Goal: Transaction & Acquisition: Subscribe to service/newsletter

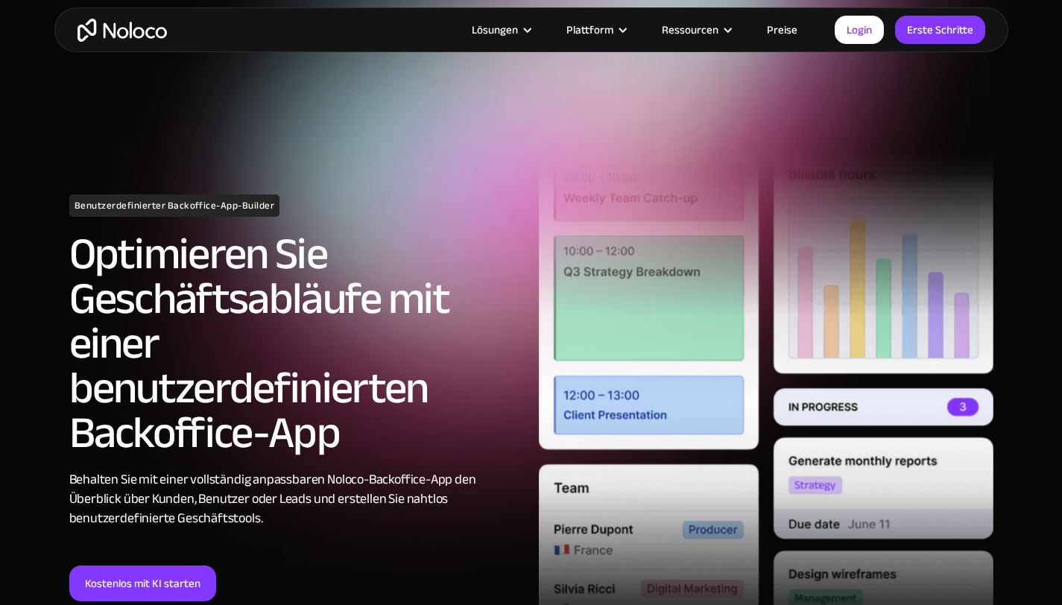
scroll to position [50, 0]
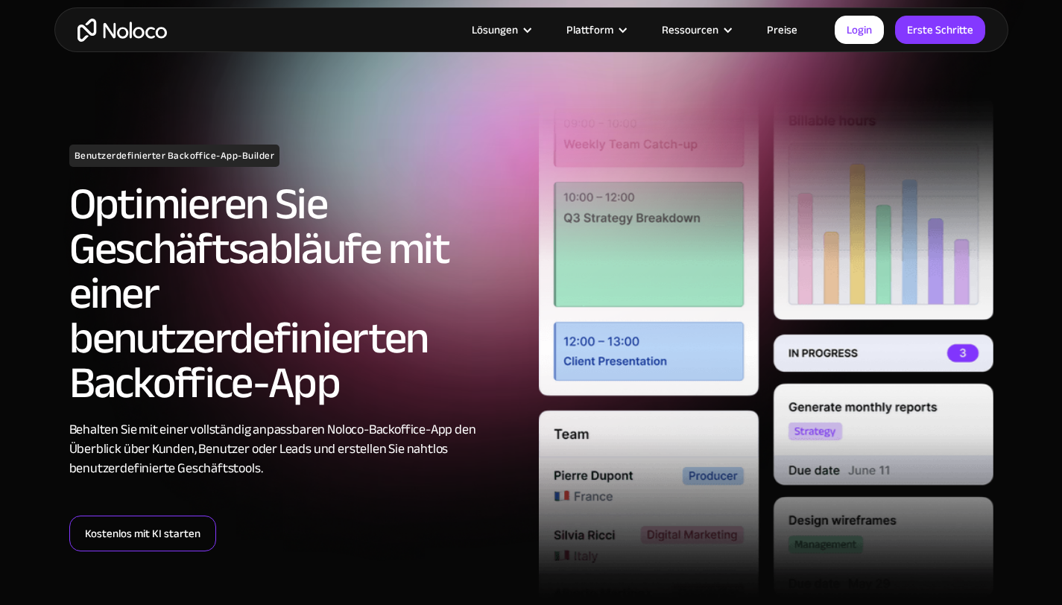
click at [200, 531] on link "Kostenlos mit KI starten" at bounding box center [142, 534] width 147 height 36
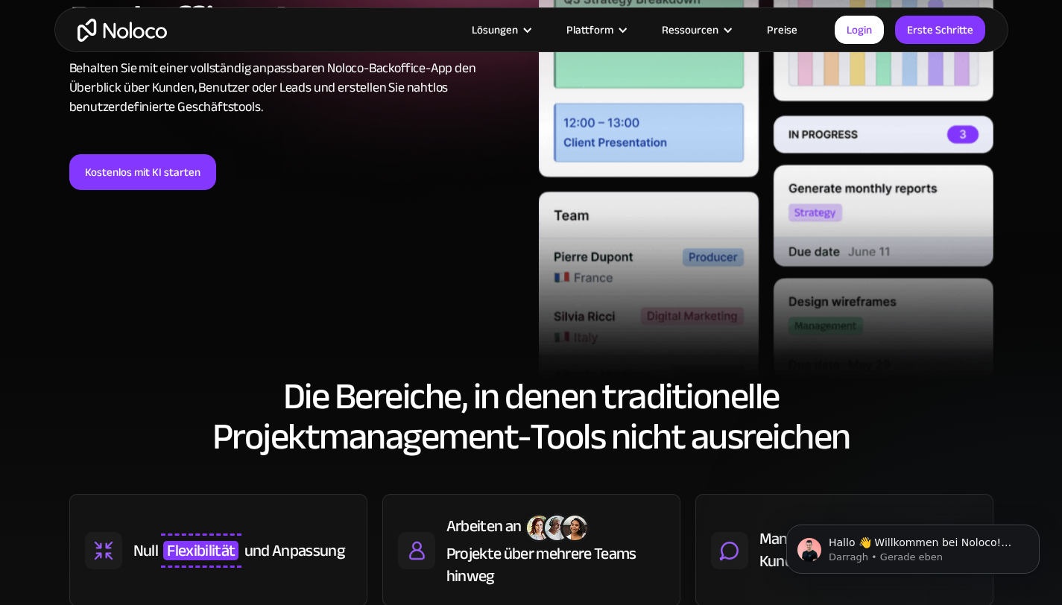
scroll to position [0, 0]
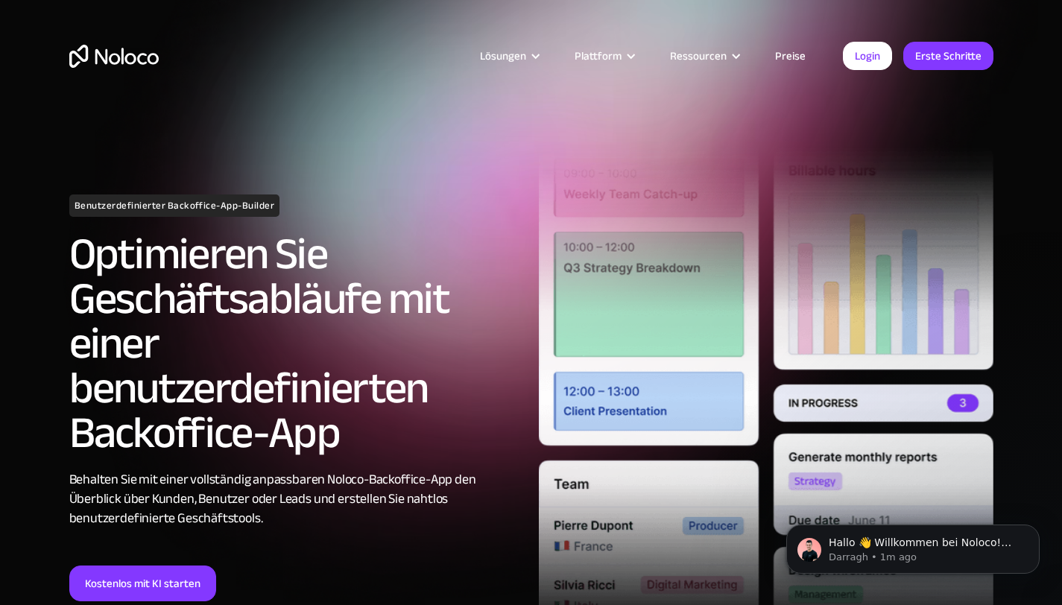
click at [790, 64] on font "Preise" at bounding box center [790, 55] width 31 height 21
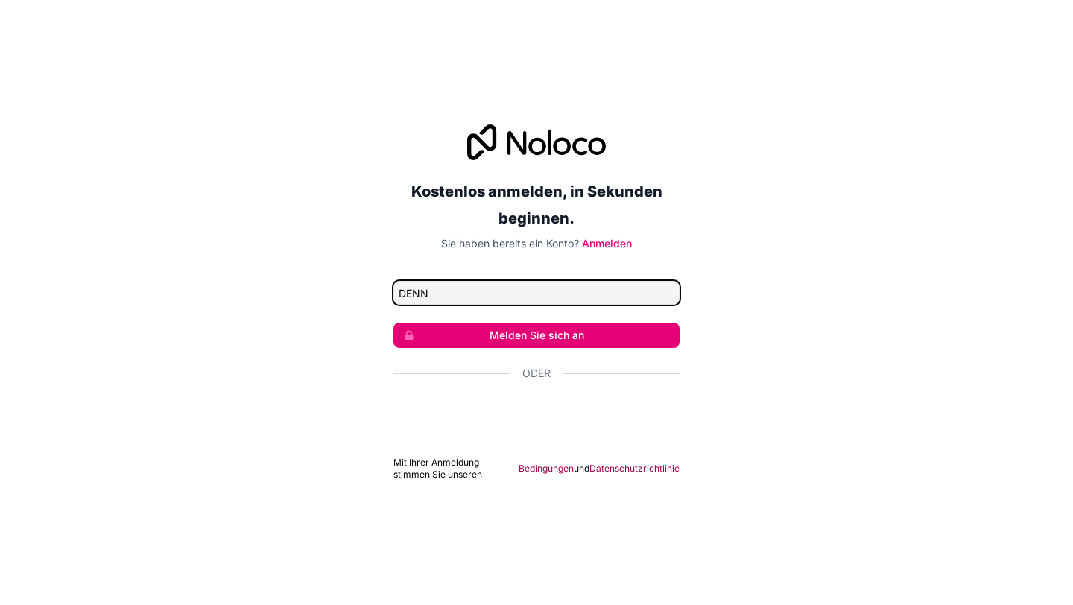
type input "denny1403@gmx.de"
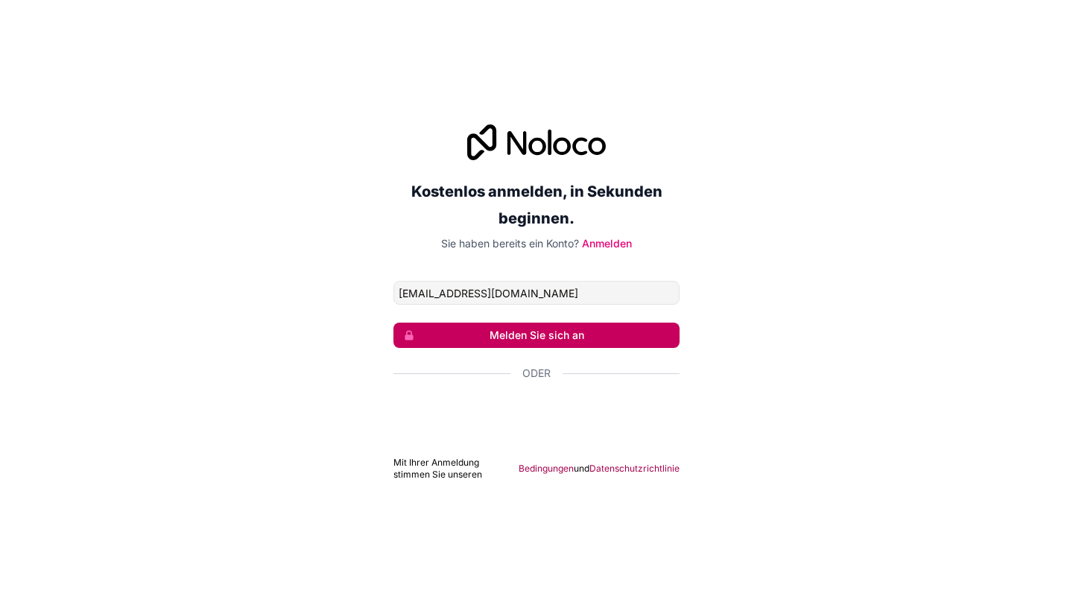
click at [572, 332] on font "Melden Sie sich an" at bounding box center [537, 335] width 95 height 13
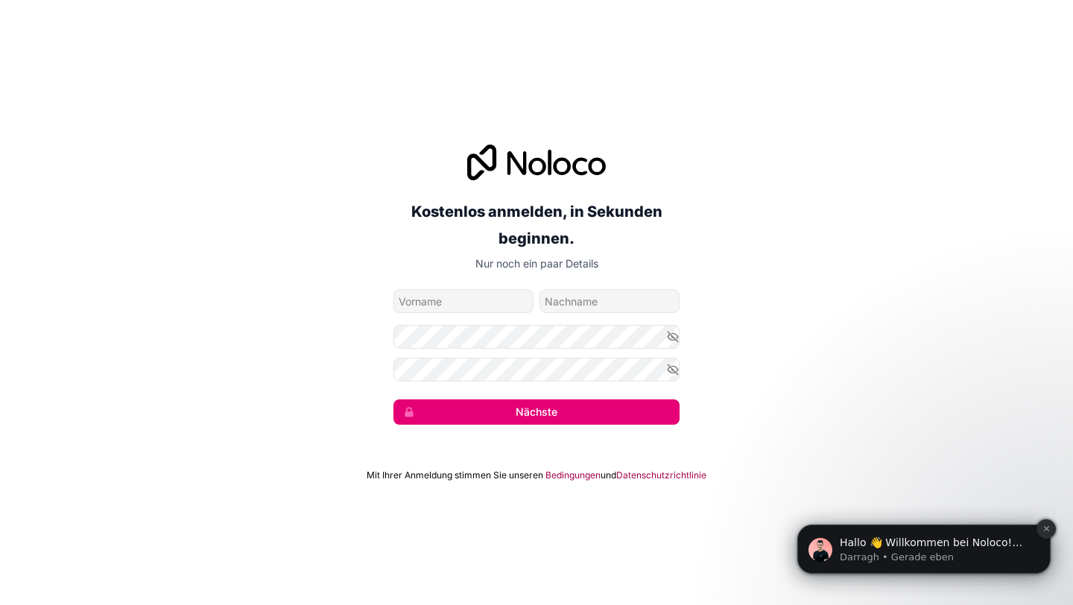
click at [1043, 528] on icon "Benachrichtigung schließen" at bounding box center [1047, 529] width 8 height 8
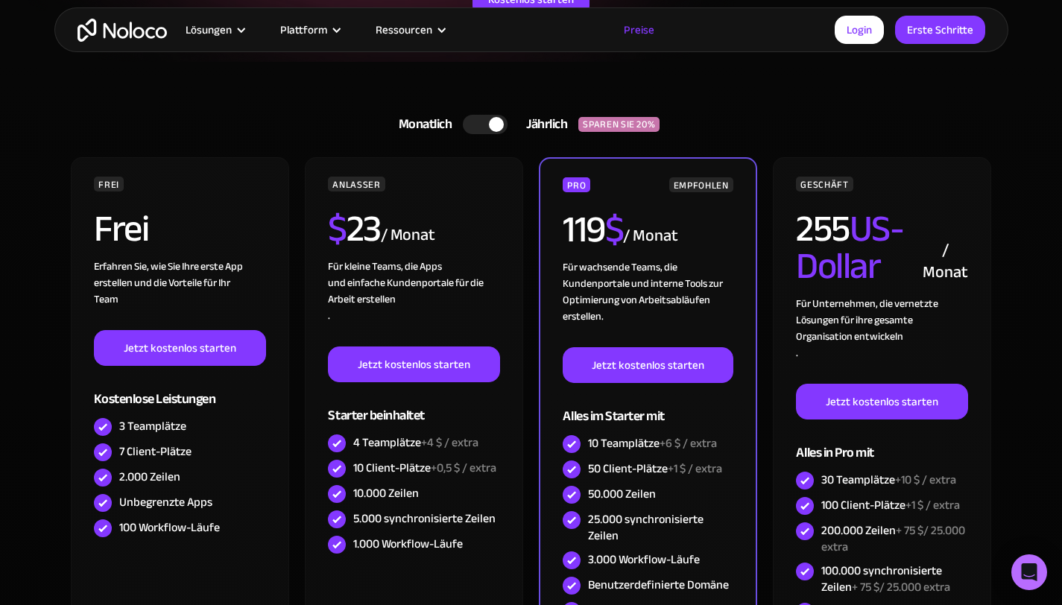
scroll to position [343, 0]
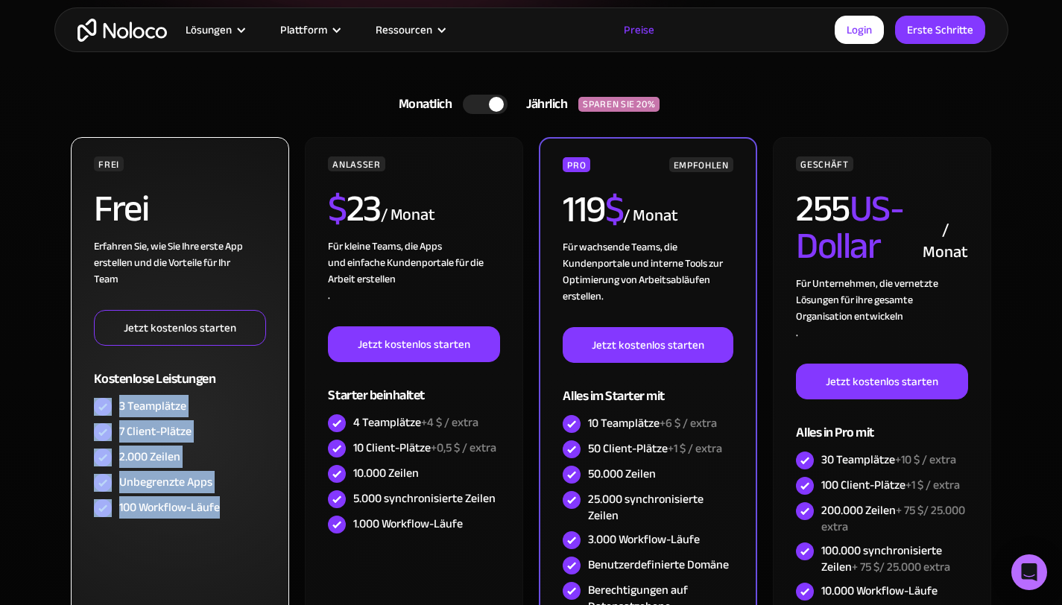
drag, startPoint x: 272, startPoint y: 593, endPoint x: 246, endPoint y: 318, distance: 277.0
click at [246, 318] on div "FREI Frei Erfahren Sie, wie Sie Ihre erste App erstellen und die Vorteile für I…" at bounding box center [180, 430] width 218 height 586
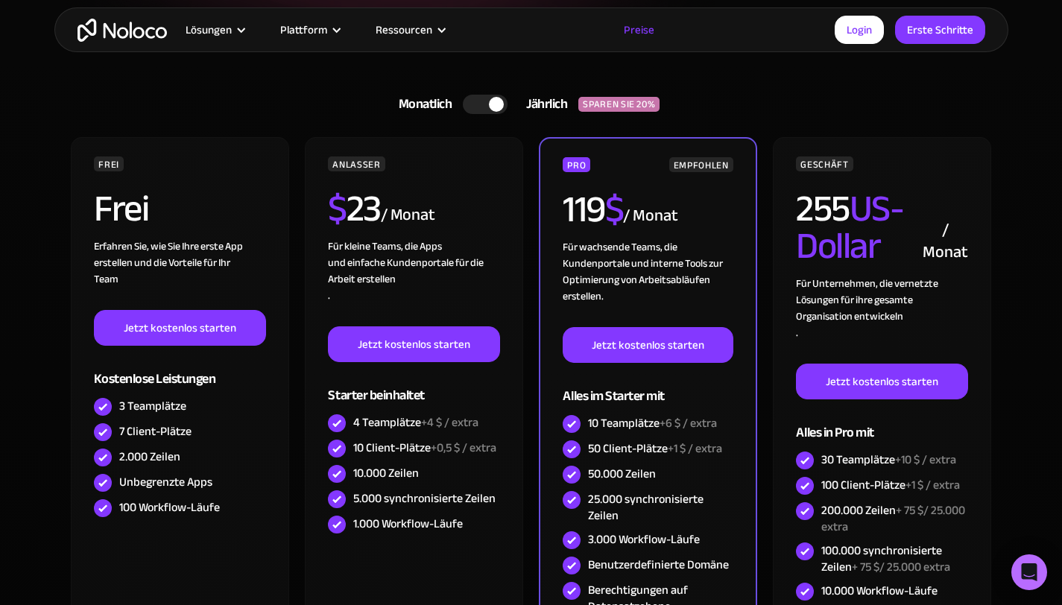
click at [245, 92] on div "Monatlich Jährlich SPAREN SIE 20% Monatlich Jährlich SPAREN SIE 20%" at bounding box center [531, 104] width 924 height 36
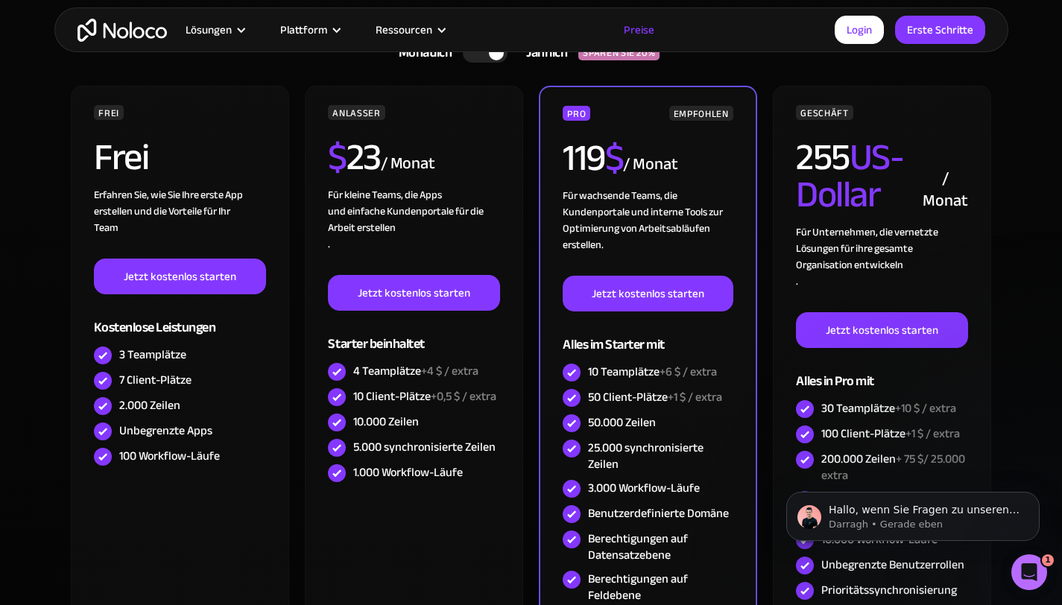
scroll to position [0, 0]
click at [1035, 493] on icon "Benachrichtigung schließen" at bounding box center [1036, 496] width 8 height 8
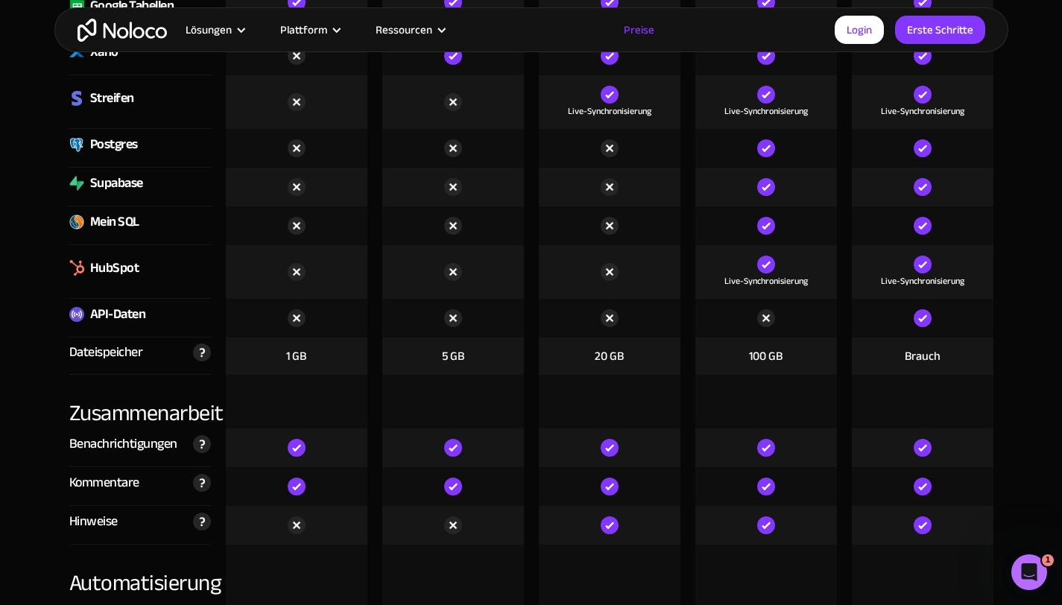
scroll to position [2528, 0]
click at [465, 402] on div at bounding box center [453, 401] width 142 height 54
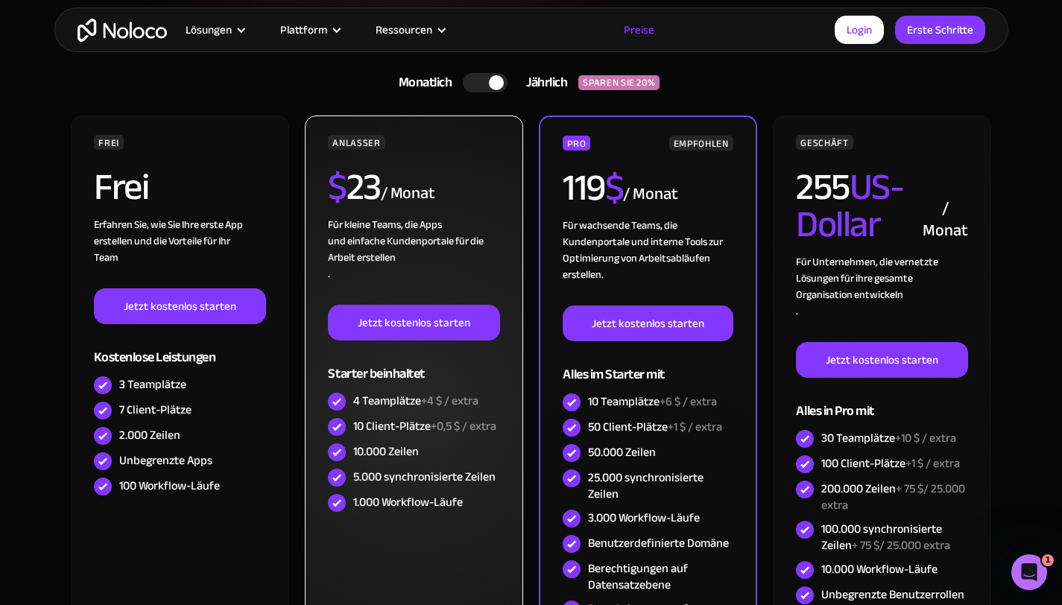
scroll to position [346, 0]
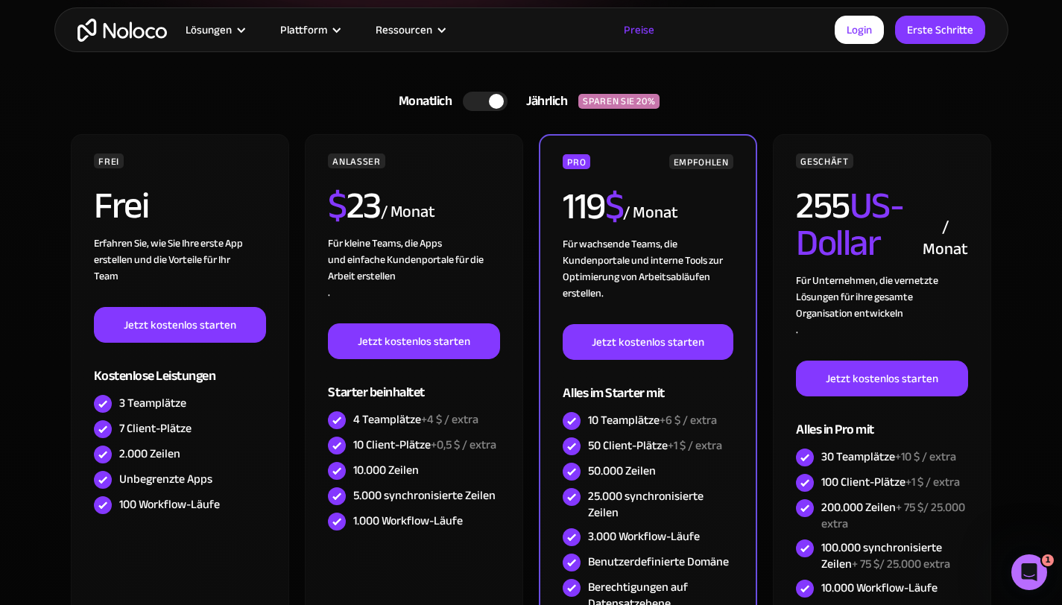
click at [231, 93] on div "Monatlich Jährlich SPAREN SIE 20% Monatlich Jährlich SPAREN SIE 20%" at bounding box center [531, 101] width 924 height 36
click at [489, 101] on div at bounding box center [496, 101] width 15 height 15
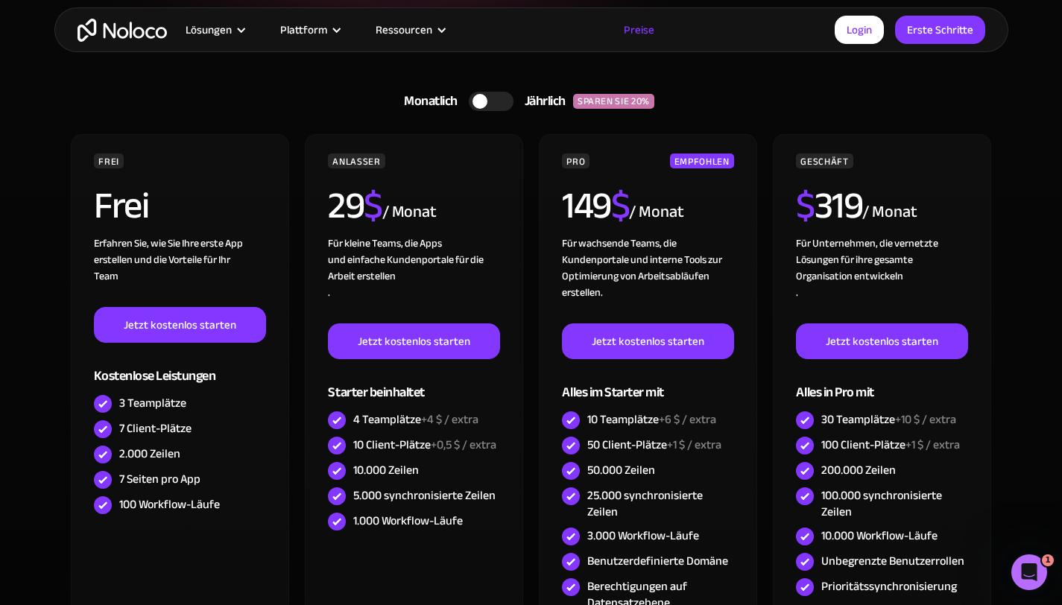
click at [489, 101] on div at bounding box center [491, 101] width 45 height 19
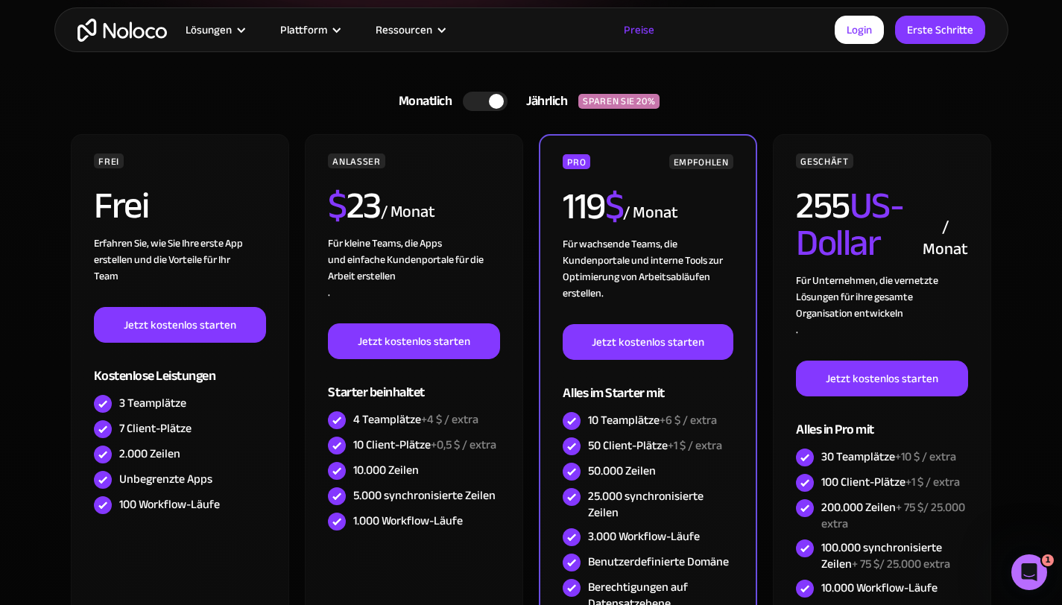
click at [489, 101] on div at bounding box center [496, 101] width 15 height 15
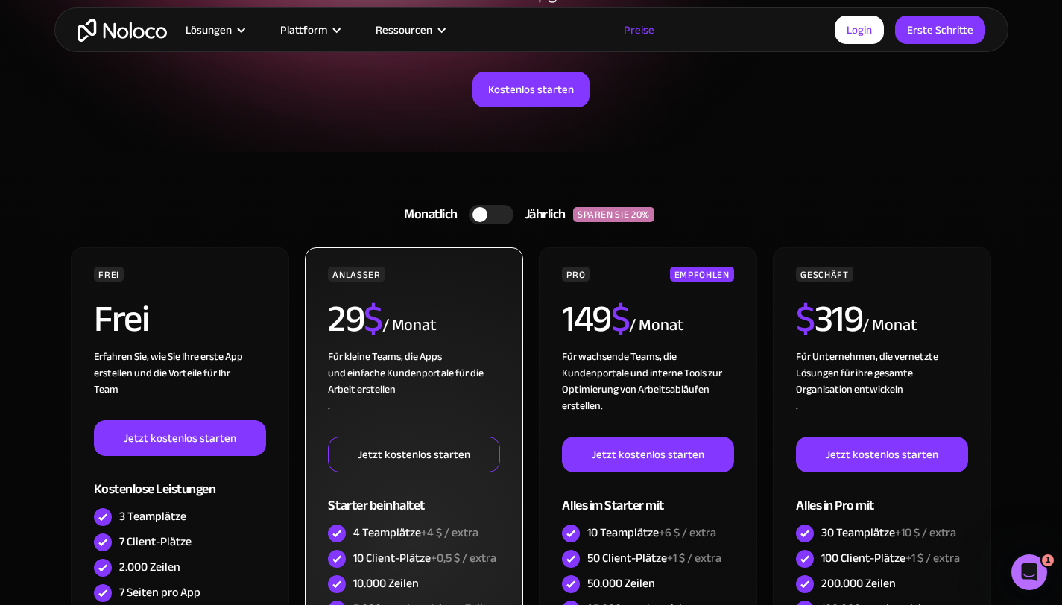
scroll to position [0, 0]
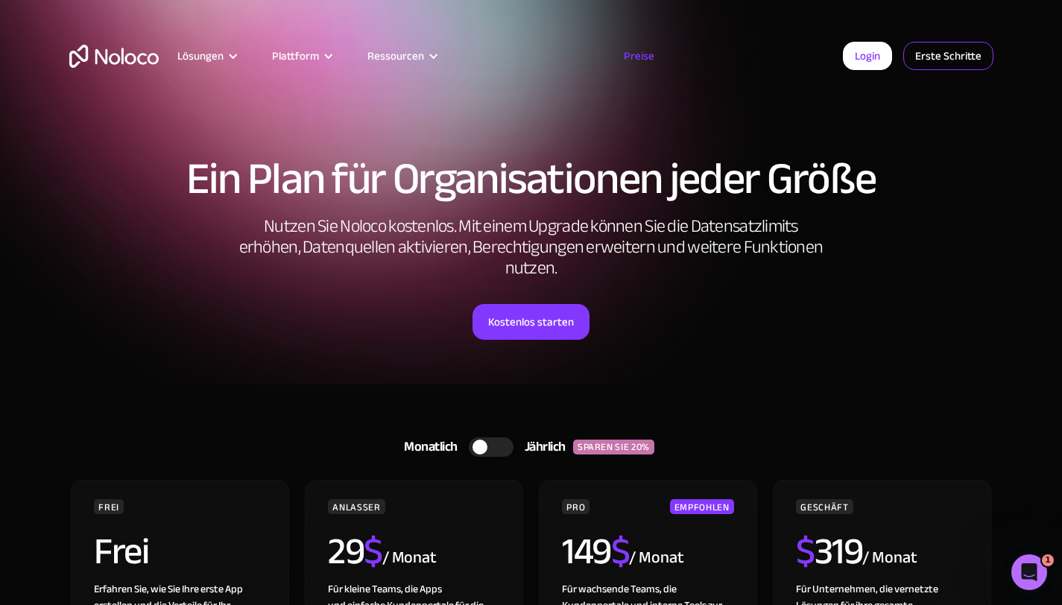
click at [941, 59] on font "Erste Schritte" at bounding box center [948, 55] width 66 height 21
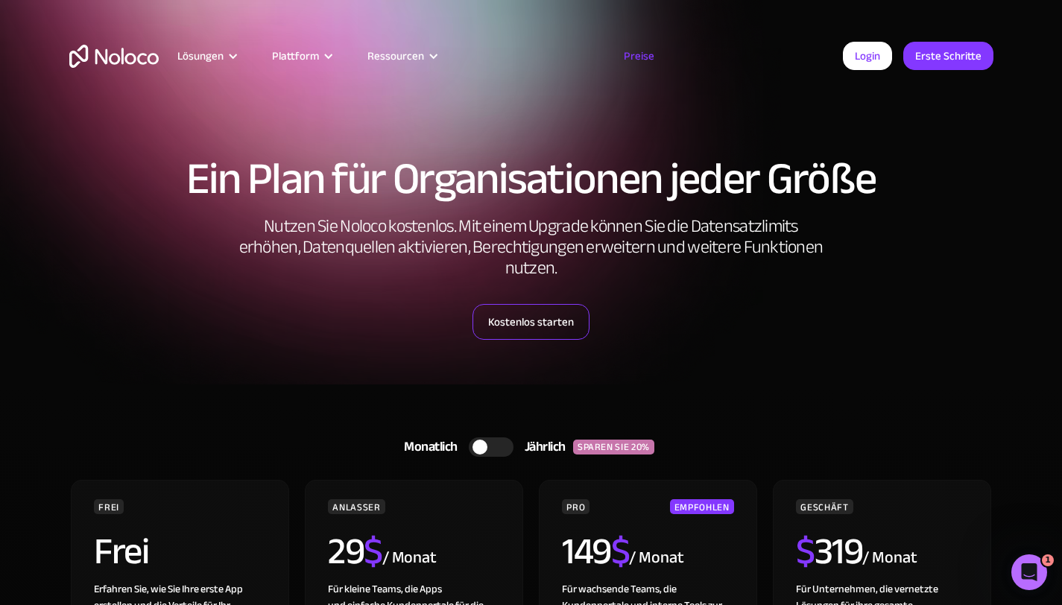
click at [496, 326] on font "Kostenlos starten" at bounding box center [531, 322] width 86 height 21
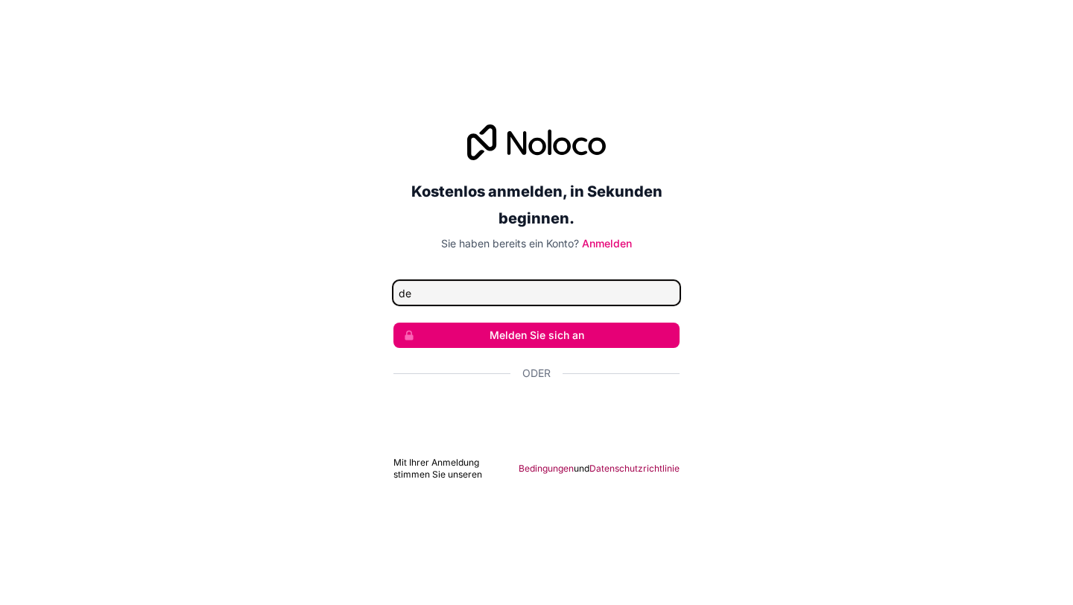
type input "denny1403@gmx.de"
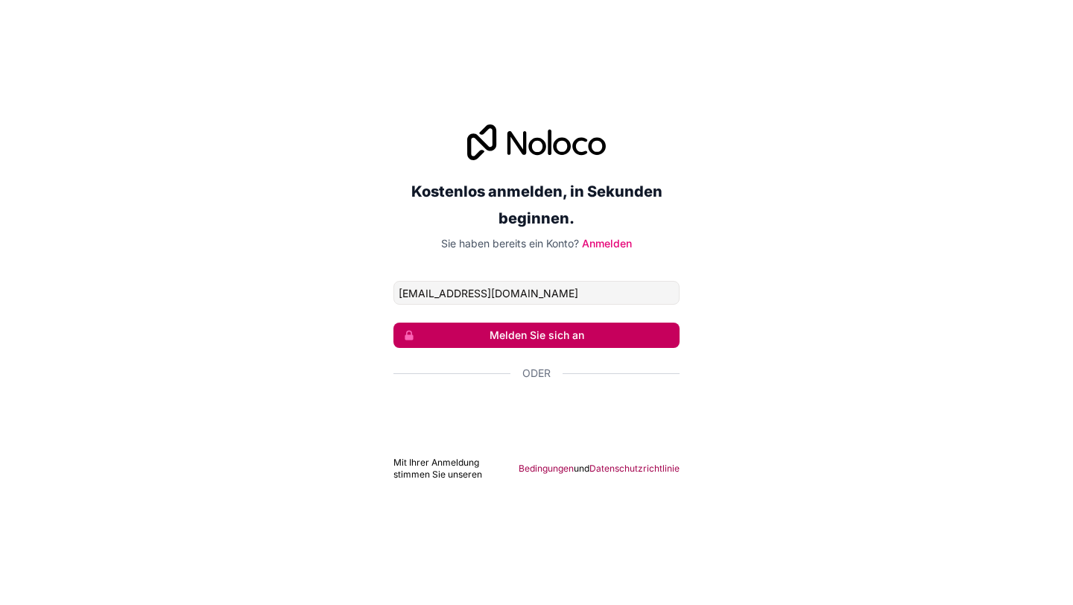
click at [511, 335] on font "Melden Sie sich an" at bounding box center [537, 335] width 95 height 13
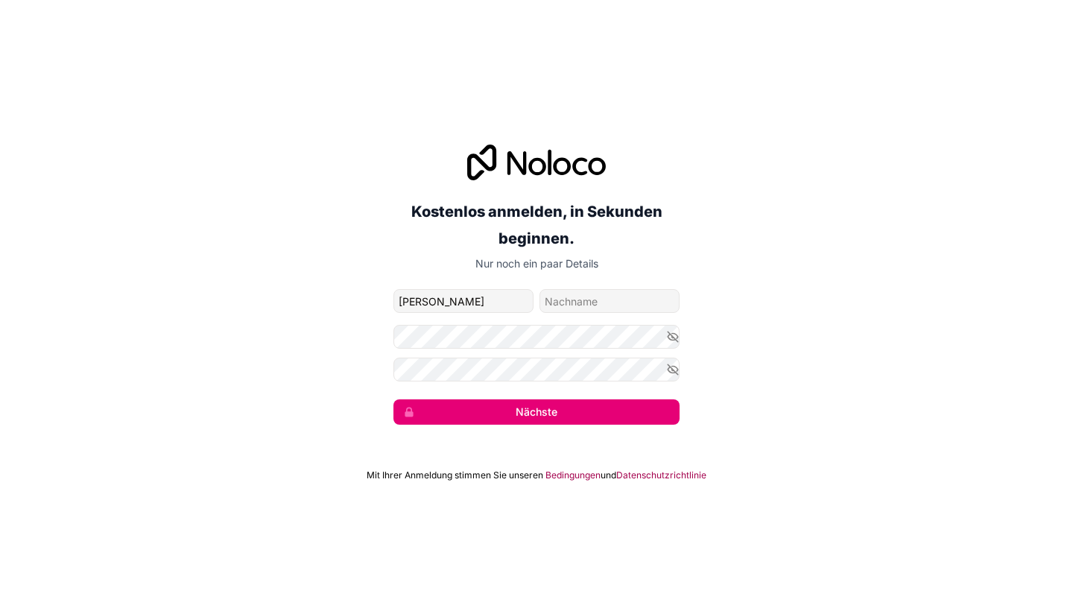
type input "Daniel"
click at [582, 292] on input "Familienname" at bounding box center [610, 301] width 140 height 24
type input "Hill"
click at [669, 369] on icon "button" at bounding box center [673, 369] width 10 height 7
click at [671, 337] on icon "button" at bounding box center [672, 336] width 13 height 13
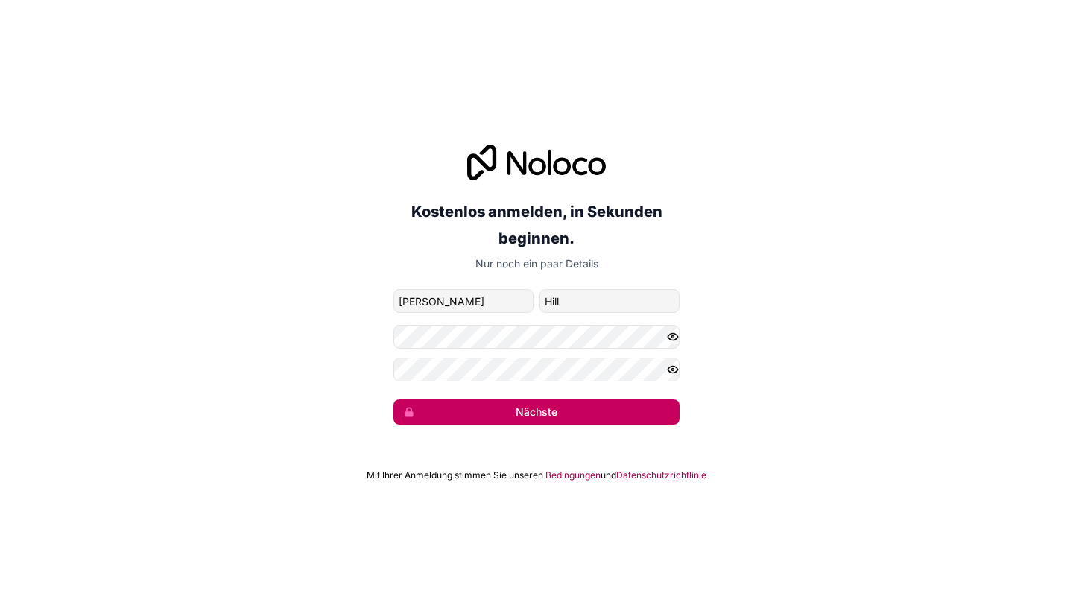
click at [571, 415] on button "Nächste" at bounding box center [537, 412] width 286 height 25
click at [209, 410] on div "Kostenlos anmelden, in Sekunden beginnen. Nur noch ein paar Details denny1403@g…" at bounding box center [536, 285] width 1073 height 322
click at [538, 408] on font "Nächste" at bounding box center [537, 411] width 42 height 13
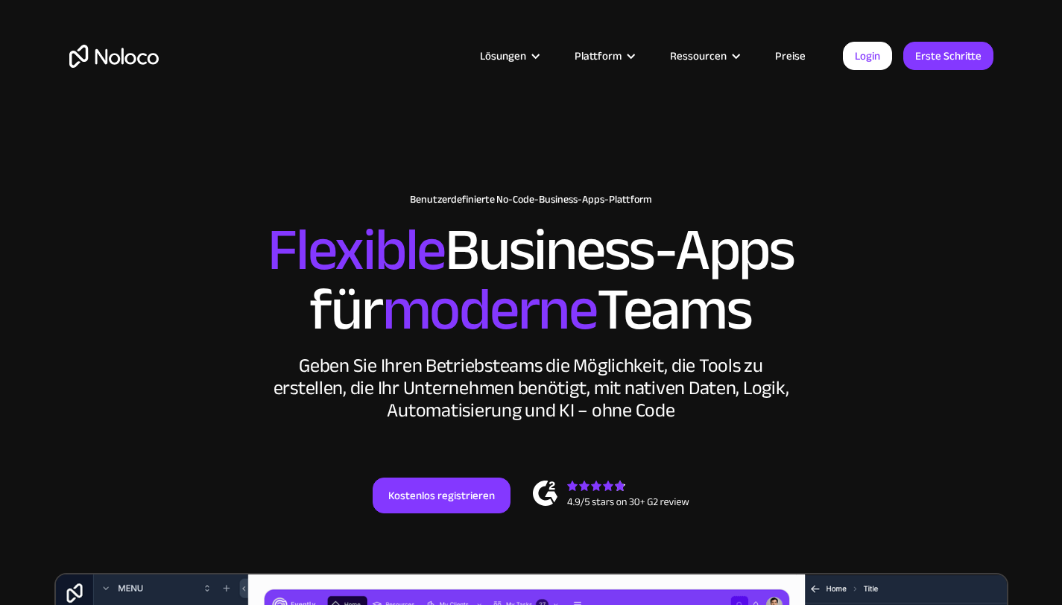
click at [784, 66] on font "Preise" at bounding box center [790, 55] width 31 height 21
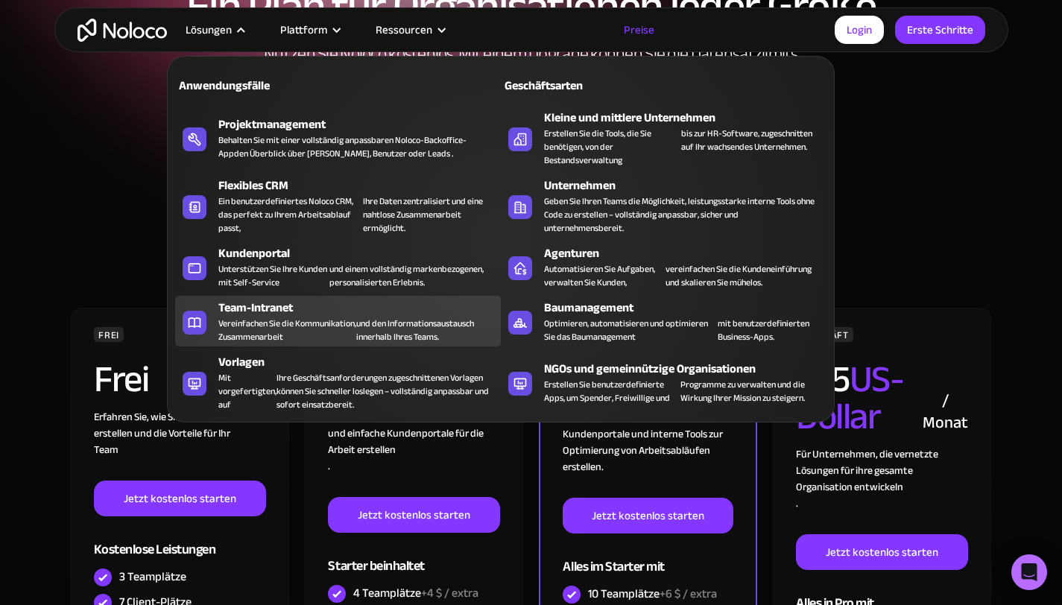
scroll to position [215, 0]
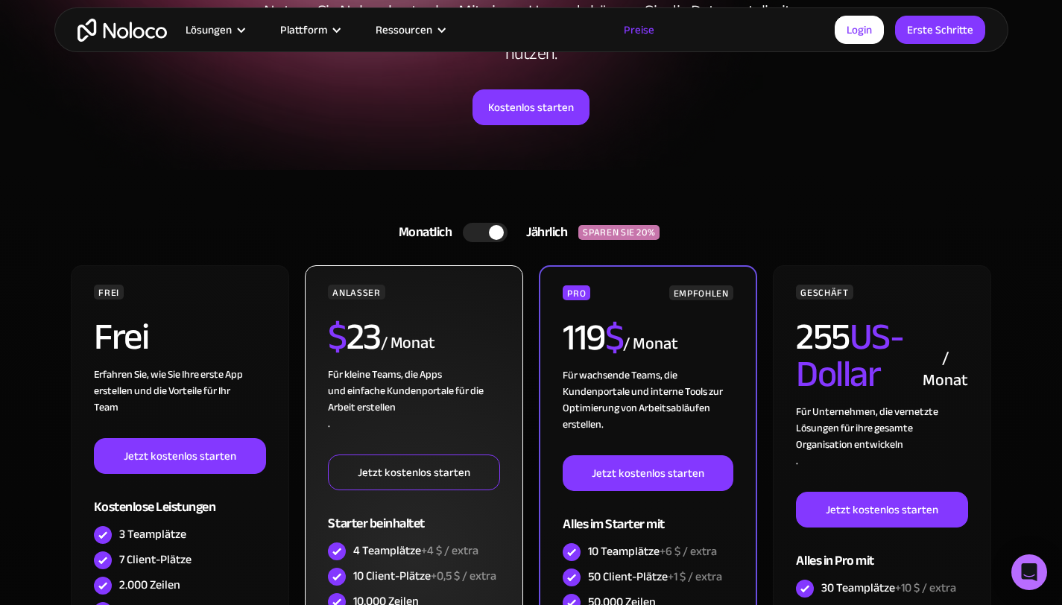
click at [403, 474] on font "Jetzt kostenlos starten" at bounding box center [414, 472] width 113 height 21
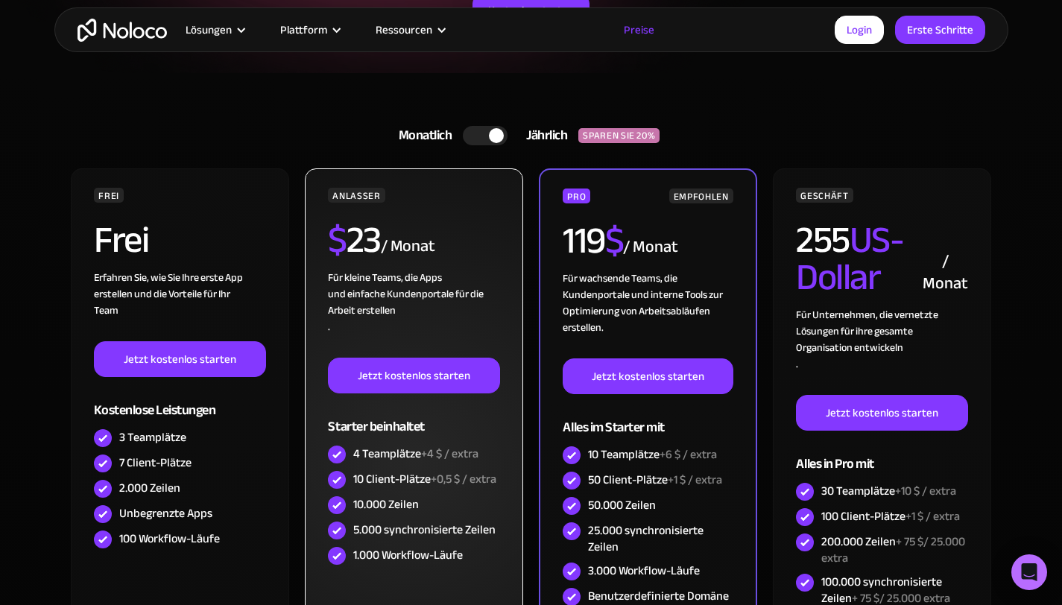
scroll to position [317, 0]
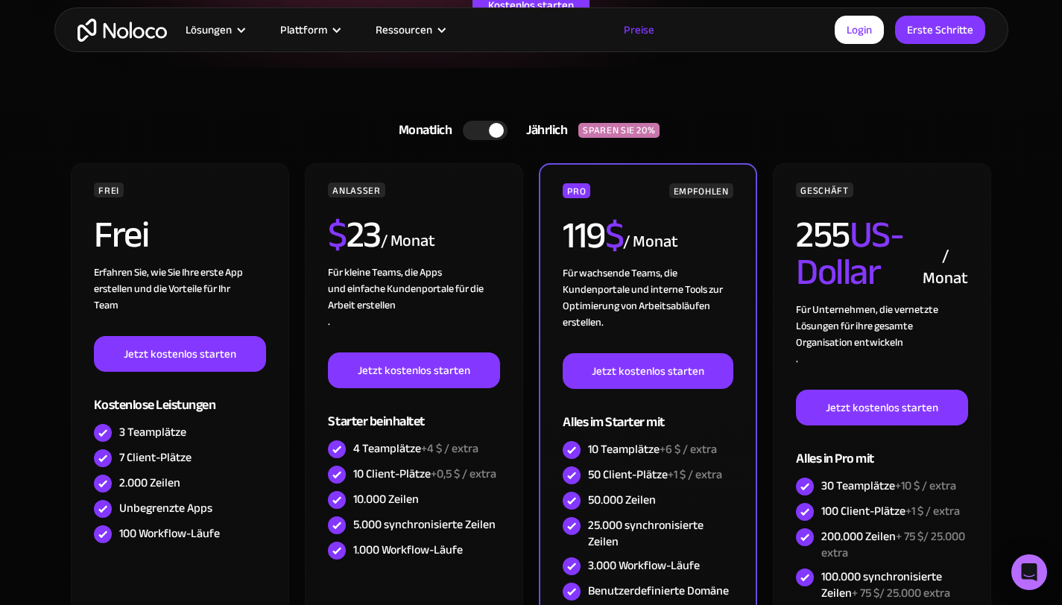
click at [490, 122] on div at bounding box center [485, 130] width 45 height 19
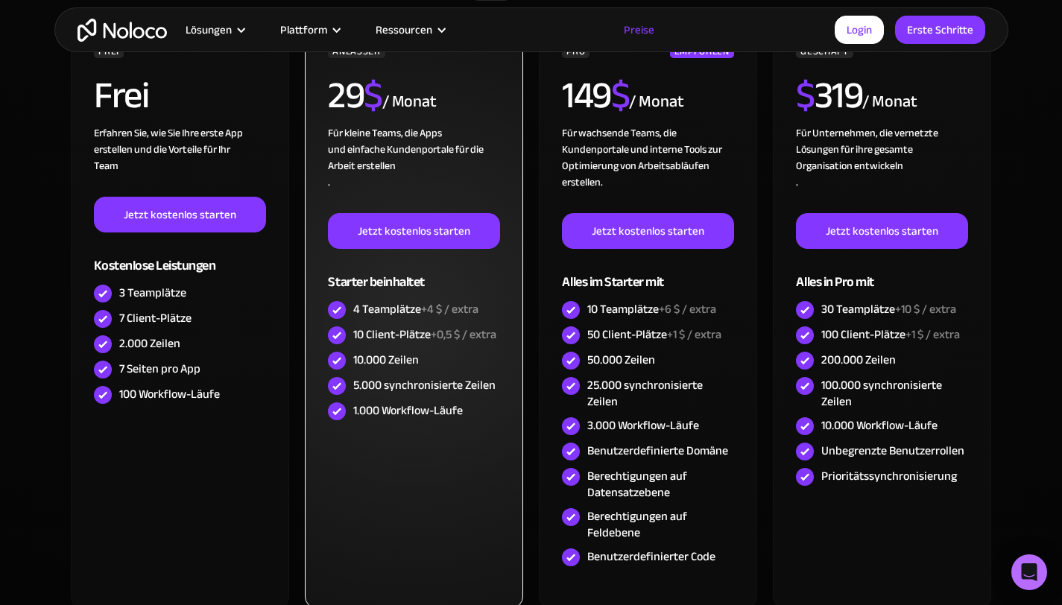
scroll to position [470, 0]
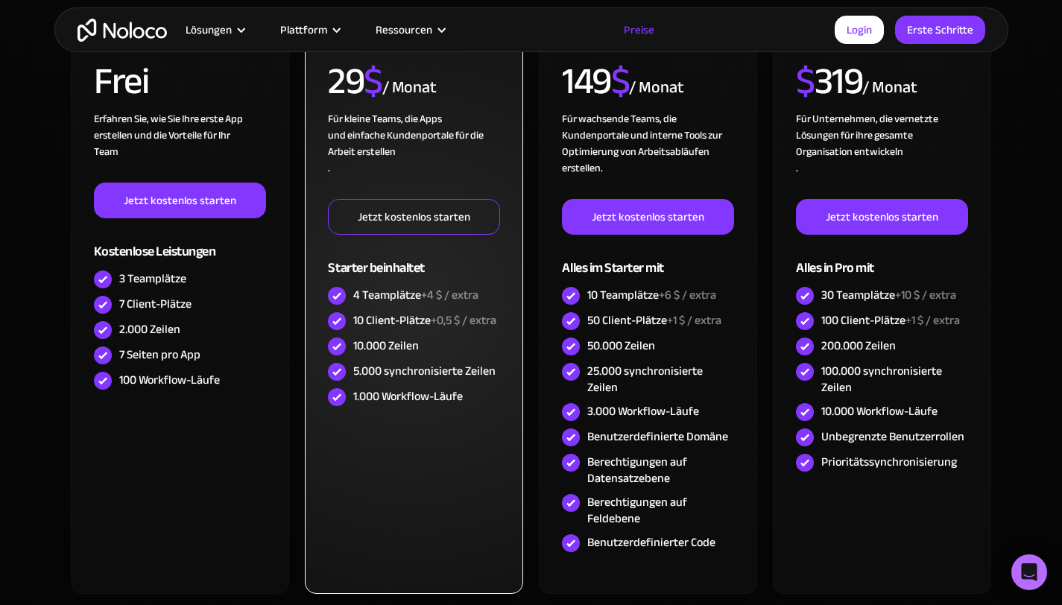
click at [441, 215] on font "Jetzt kostenlos starten" at bounding box center [414, 216] width 113 height 21
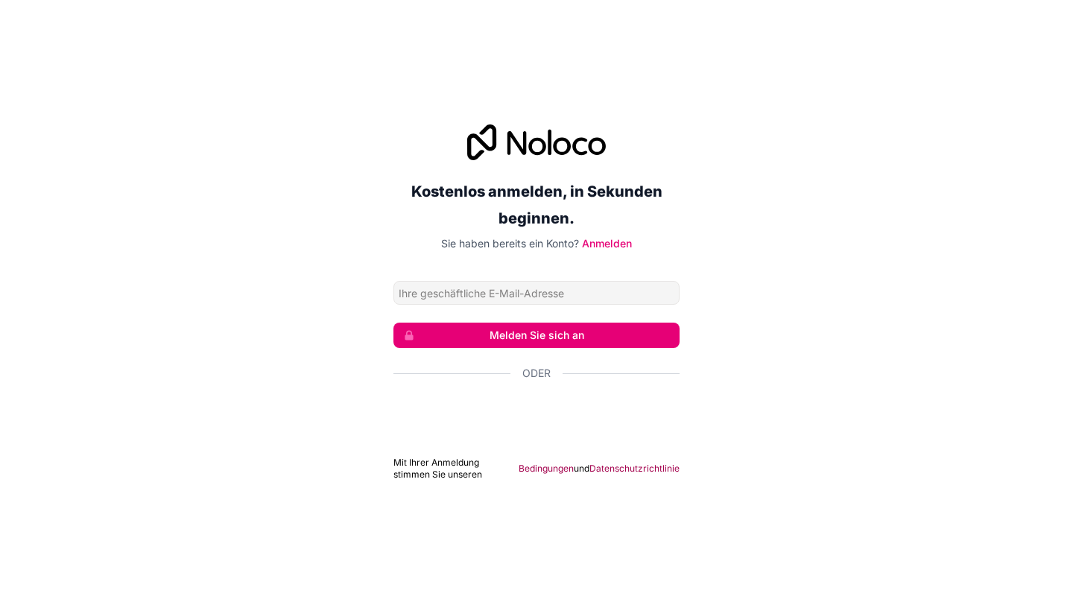
click at [470, 456] on form "Melden Sie sich an Oder Mit Ihrer Anmeldung stimmen Sie unseren Bedingungen und…" at bounding box center [537, 381] width 286 height 200
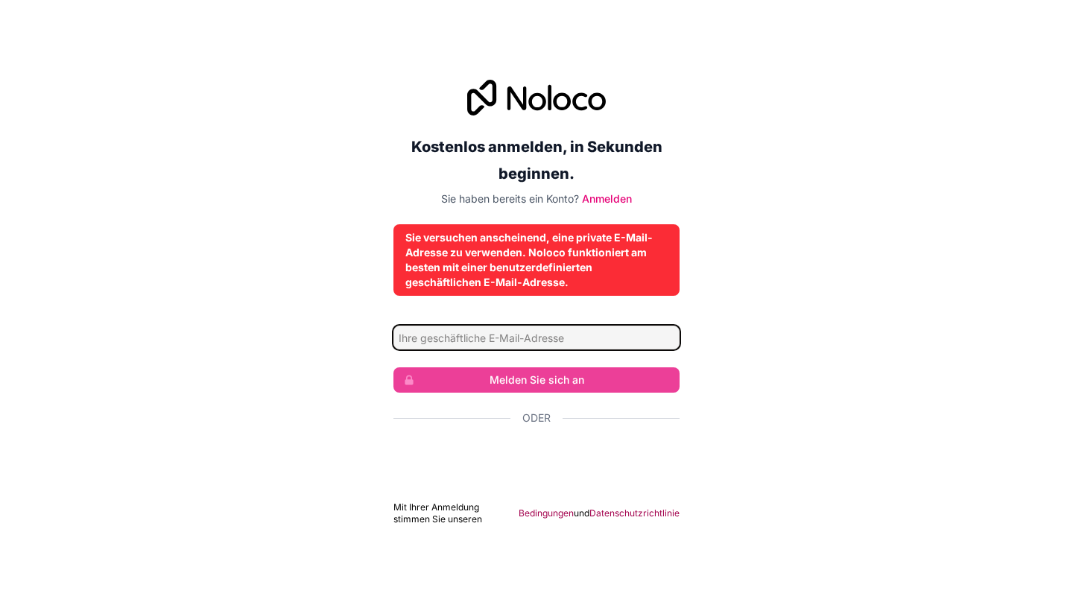
click at [505, 338] on input "E-Mail-Adresse" at bounding box center [537, 338] width 286 height 24
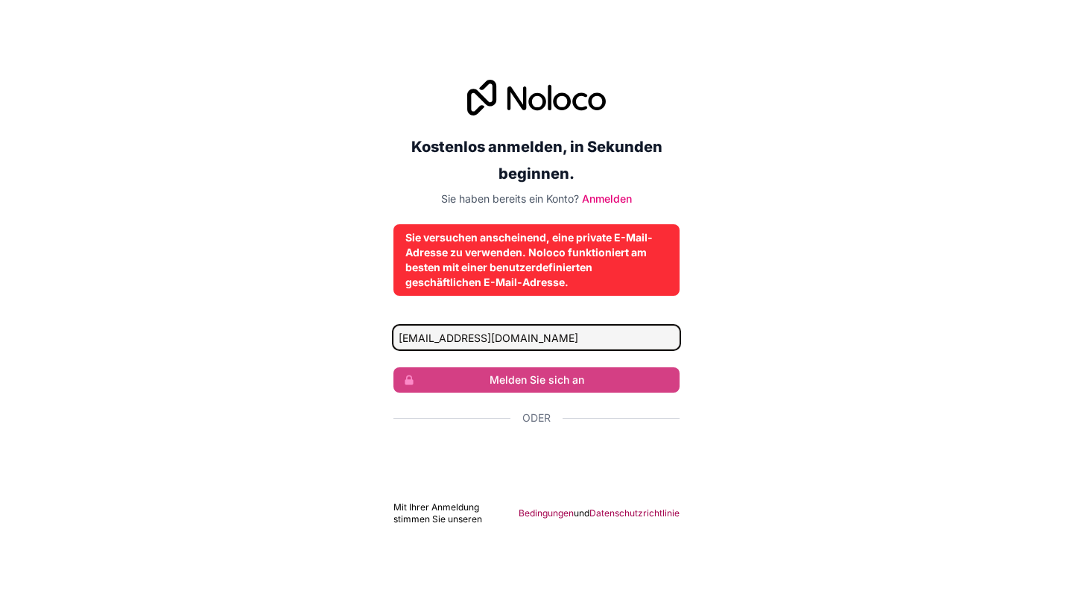
type input "[EMAIL_ADDRESS][DOMAIN_NAME]"
click at [573, 333] on input "[EMAIL_ADDRESS][DOMAIN_NAME]" at bounding box center [537, 338] width 286 height 24
